Goal: Browse casually: Explore the website without a specific task or goal

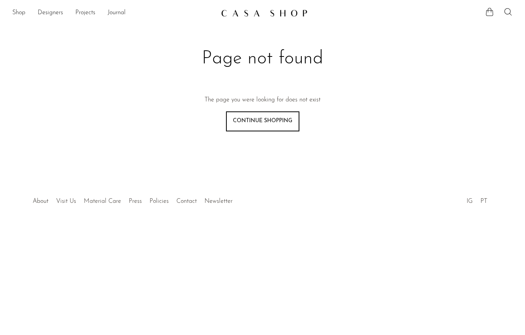
click at [18, 17] on link "Shop" at bounding box center [18, 13] width 13 height 10
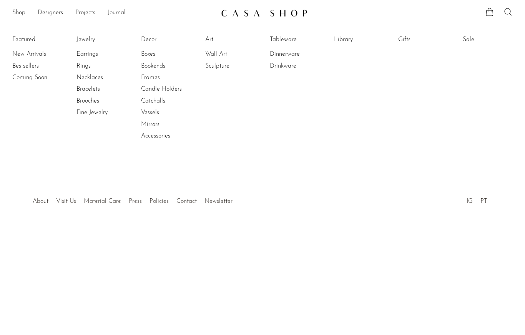
click at [80, 77] on link "Necklaces" at bounding box center [106, 77] width 58 height 8
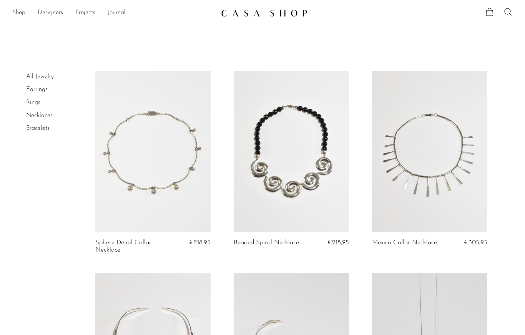
click at [165, 188] on link at bounding box center [152, 152] width 115 height 162
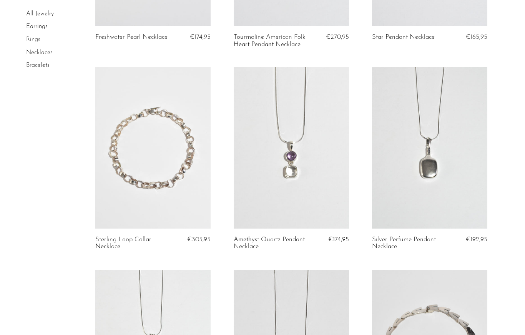
scroll to position [1415, 0]
click at [280, 152] on link at bounding box center [291, 148] width 115 height 162
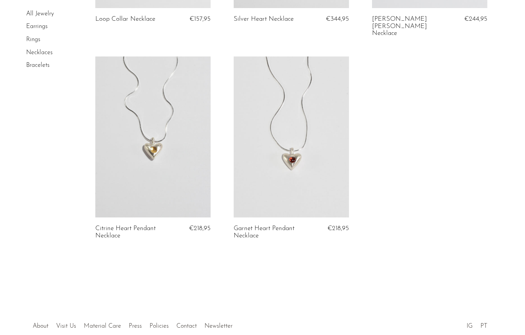
scroll to position [2039, 0]
click at [140, 162] on link at bounding box center [152, 138] width 115 height 162
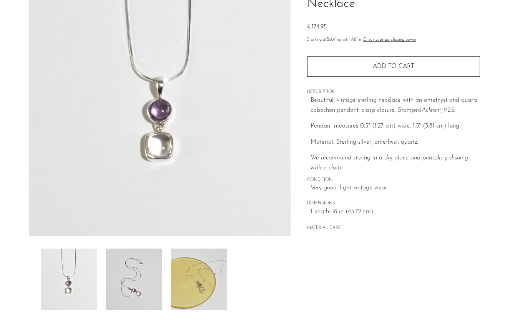
scroll to position [88, 0]
click at [127, 284] on img at bounding box center [134, 279] width 56 height 62
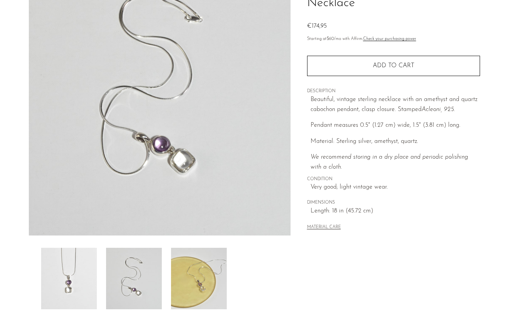
click at [201, 277] on img at bounding box center [199, 279] width 56 height 62
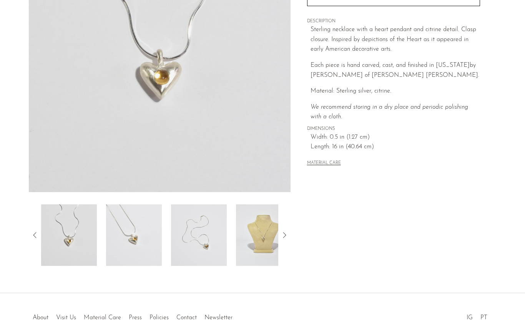
scroll to position [147, 0]
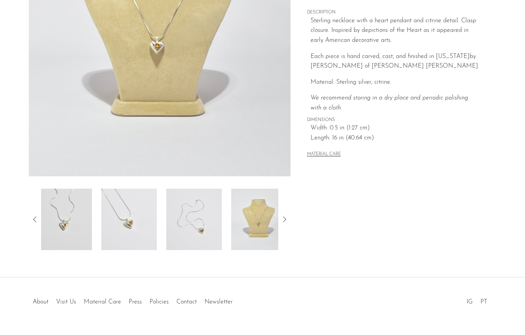
click at [296, 227] on img at bounding box center [324, 220] width 56 height 62
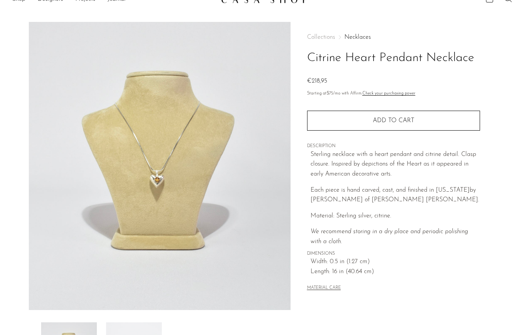
scroll to position [0, 0]
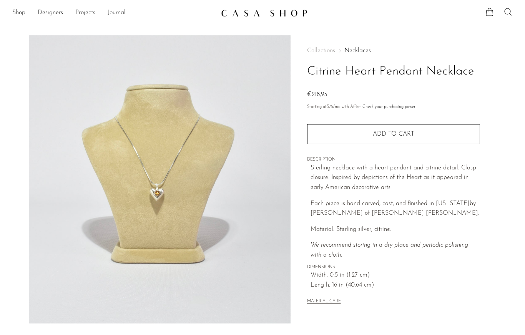
click at [16, 13] on link "Shop" at bounding box center [18, 13] width 13 height 10
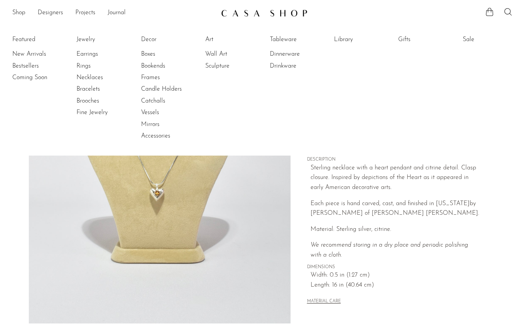
click at [100, 114] on link "Fine Jewelry" at bounding box center [106, 112] width 58 height 8
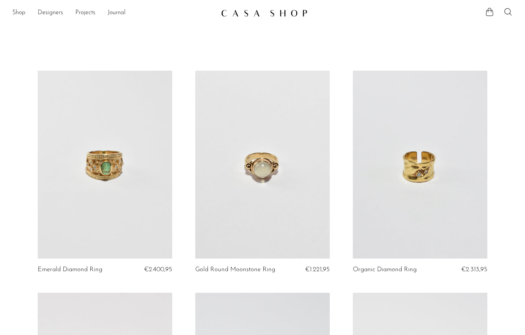
click at [18, 17] on link "Shop" at bounding box center [18, 13] width 13 height 10
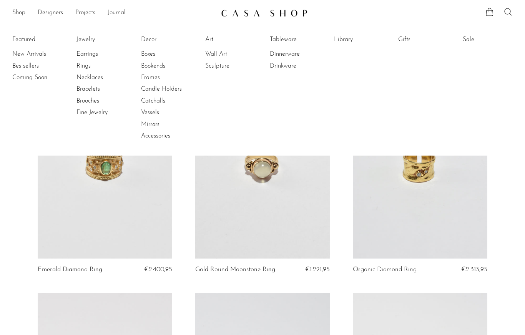
click at [81, 56] on link "Earrings" at bounding box center [106, 54] width 58 height 8
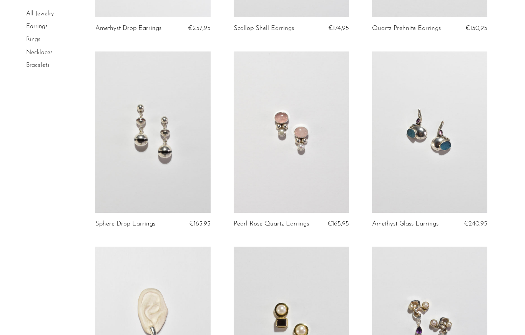
scroll to position [1423, 0]
click at [314, 137] on link at bounding box center [291, 132] width 115 height 162
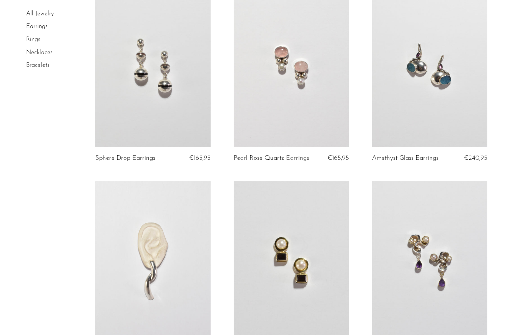
scroll to position [1492, 0]
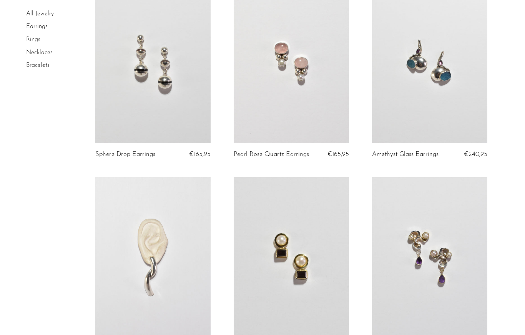
click at [317, 101] on link at bounding box center [291, 63] width 115 height 162
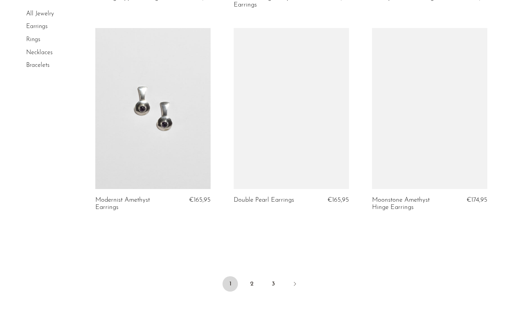
scroll to position [2269, 0]
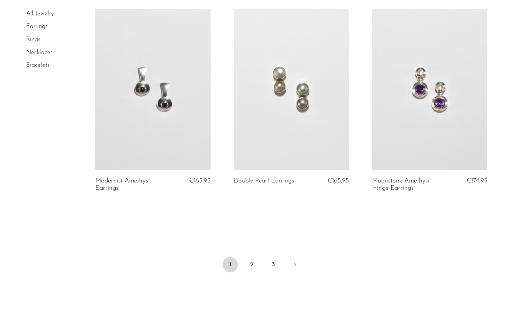
click at [252, 257] on link "2" at bounding box center [251, 264] width 15 height 15
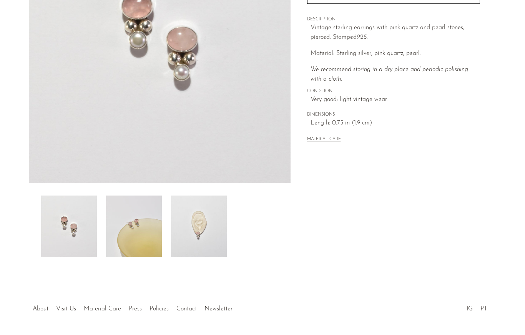
scroll to position [150, 0]
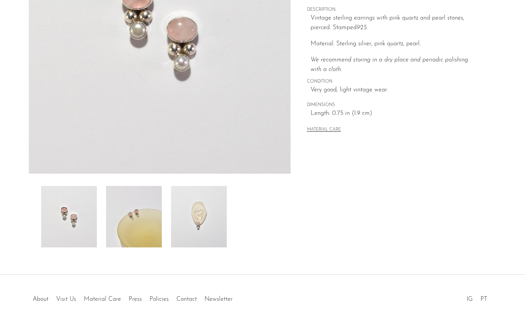
click at [202, 220] on img at bounding box center [199, 217] width 56 height 62
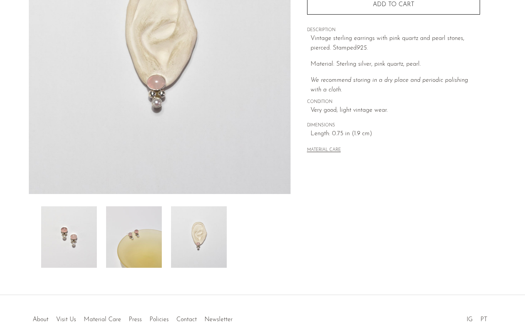
scroll to position [129, 0]
click at [66, 238] on img at bounding box center [69, 238] width 56 height 62
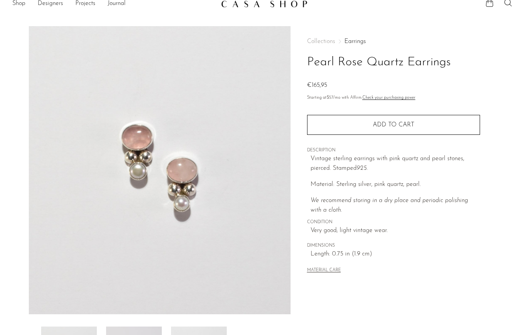
scroll to position [0, 0]
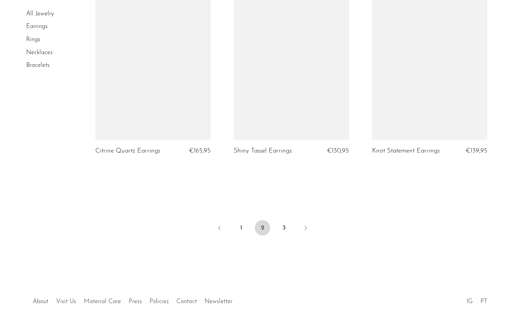
scroll to position [2286, 0]
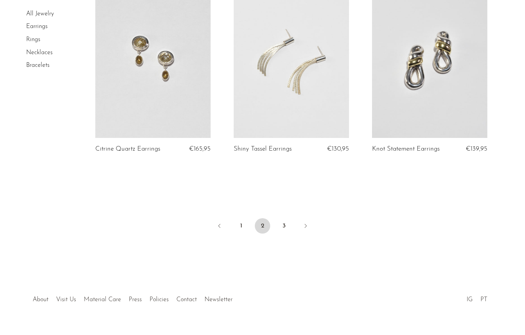
click at [140, 108] on link at bounding box center [152, 58] width 115 height 162
click at [285, 222] on link "3" at bounding box center [284, 225] width 15 height 15
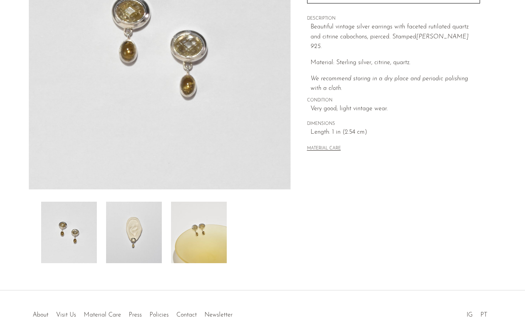
scroll to position [135, 0]
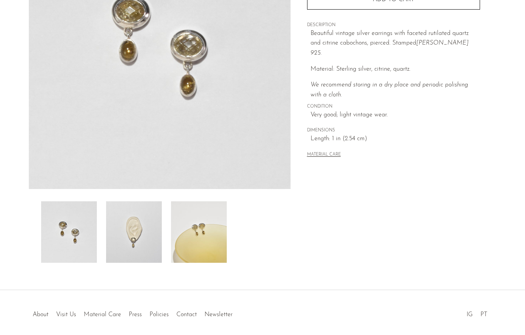
click at [145, 241] on img at bounding box center [134, 233] width 56 height 62
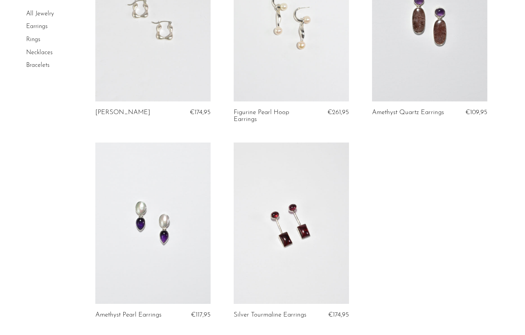
scroll to position [312, 0]
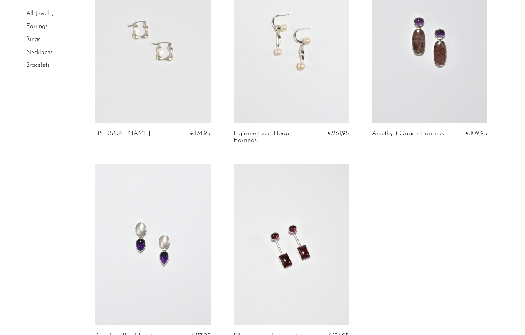
click at [30, 42] on link "Rings" at bounding box center [33, 40] width 14 height 6
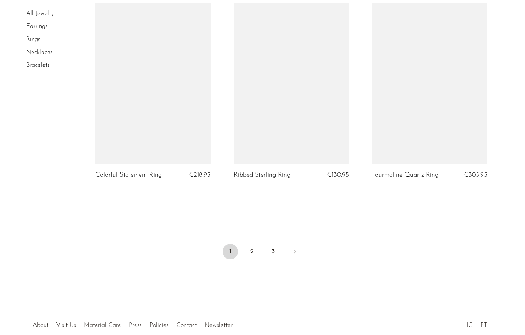
scroll to position [2254, 0]
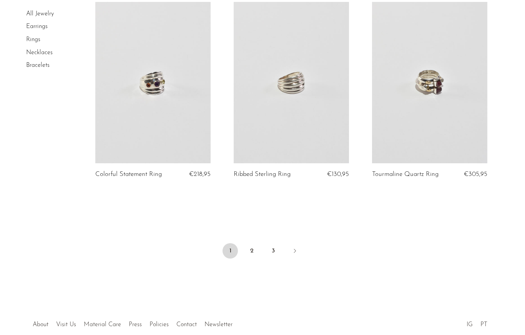
click at [252, 245] on link "2" at bounding box center [251, 250] width 15 height 15
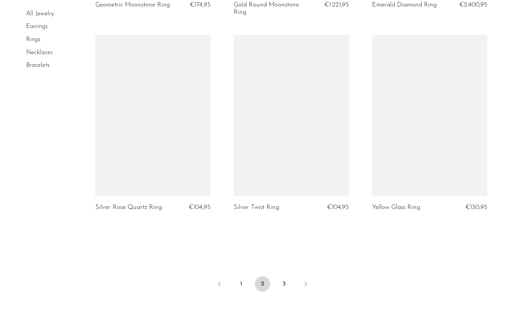
scroll to position [2222, 0]
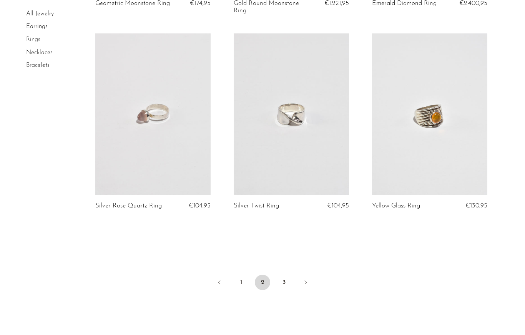
click at [287, 275] on link "3" at bounding box center [284, 282] width 15 height 15
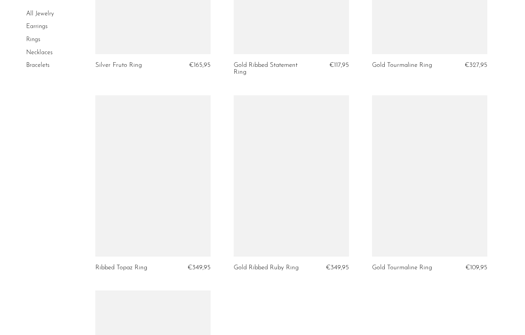
scroll to position [1447, 0]
